Goal: Information Seeking & Learning: Find specific fact

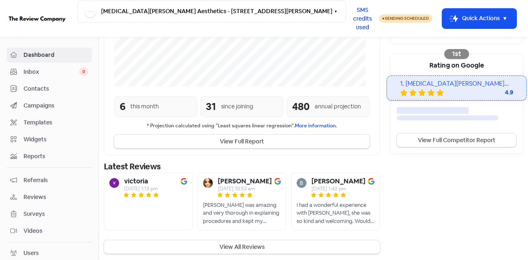
scroll to position [253, 0]
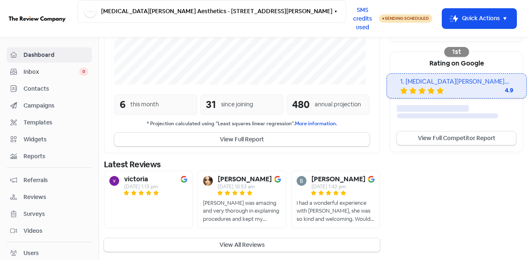
click at [253, 245] on button "View All Reviews" at bounding box center [242, 245] width 276 height 14
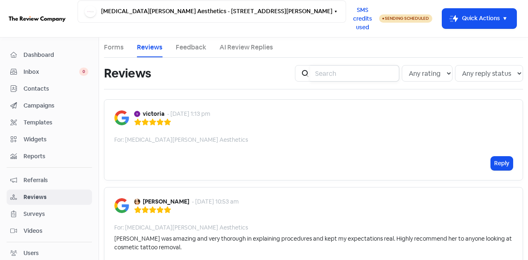
click at [360, 76] on input "search" at bounding box center [354, 73] width 89 height 16
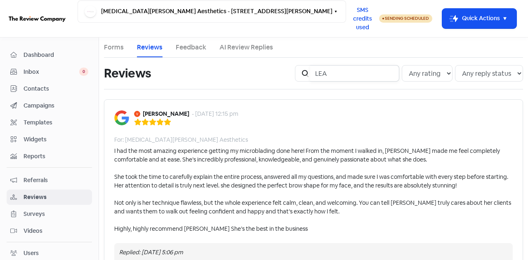
click at [344, 71] on input "LEA" at bounding box center [354, 73] width 89 height 16
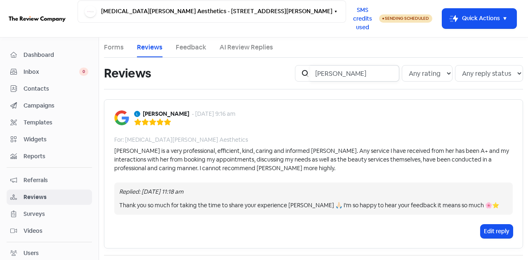
type input "[PERSON_NAME]"
